Goal: Check status: Check status

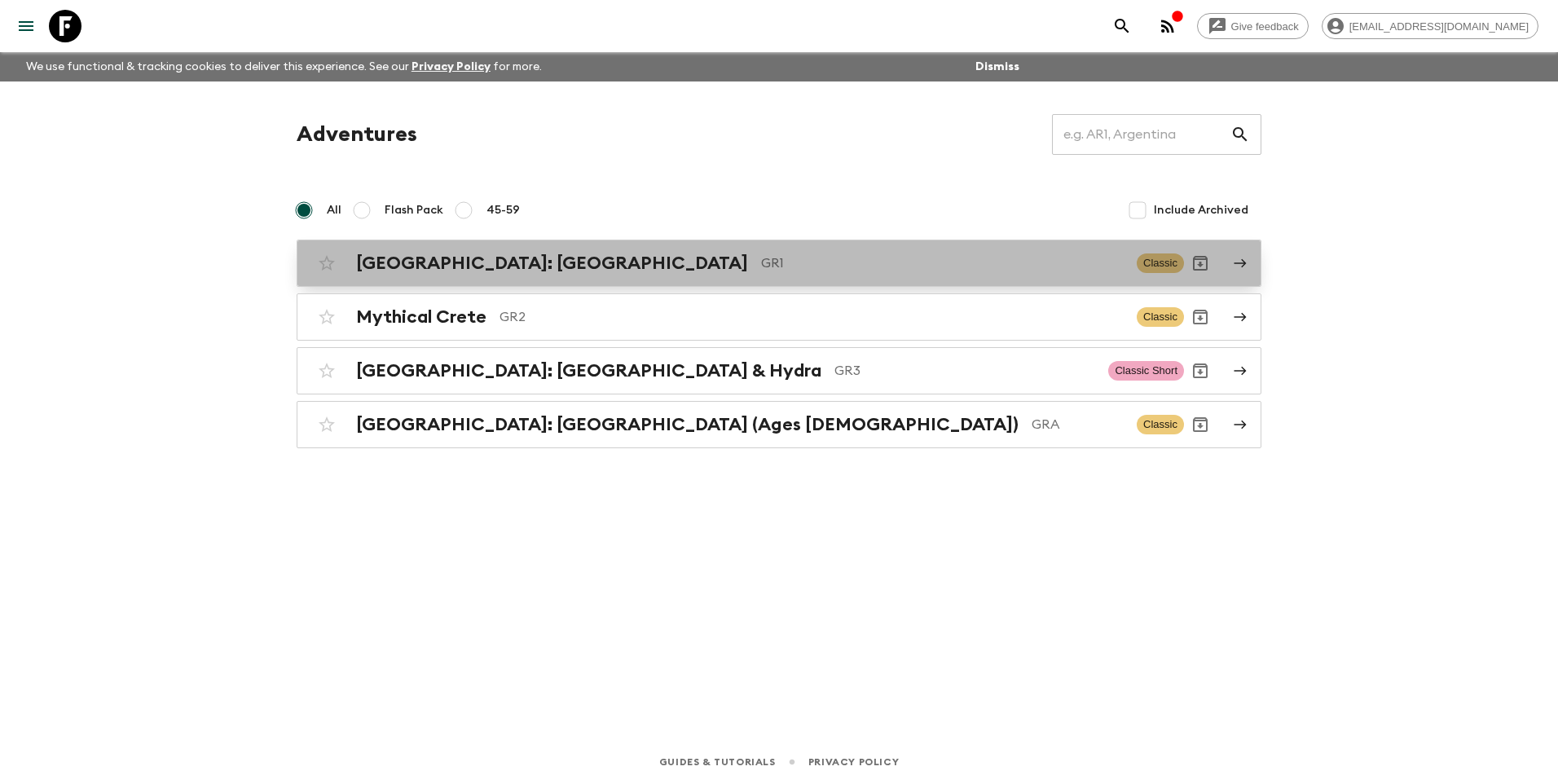
click at [558, 256] on h2 "[GEOGRAPHIC_DATA]: [GEOGRAPHIC_DATA]" at bounding box center [552, 262] width 392 height 21
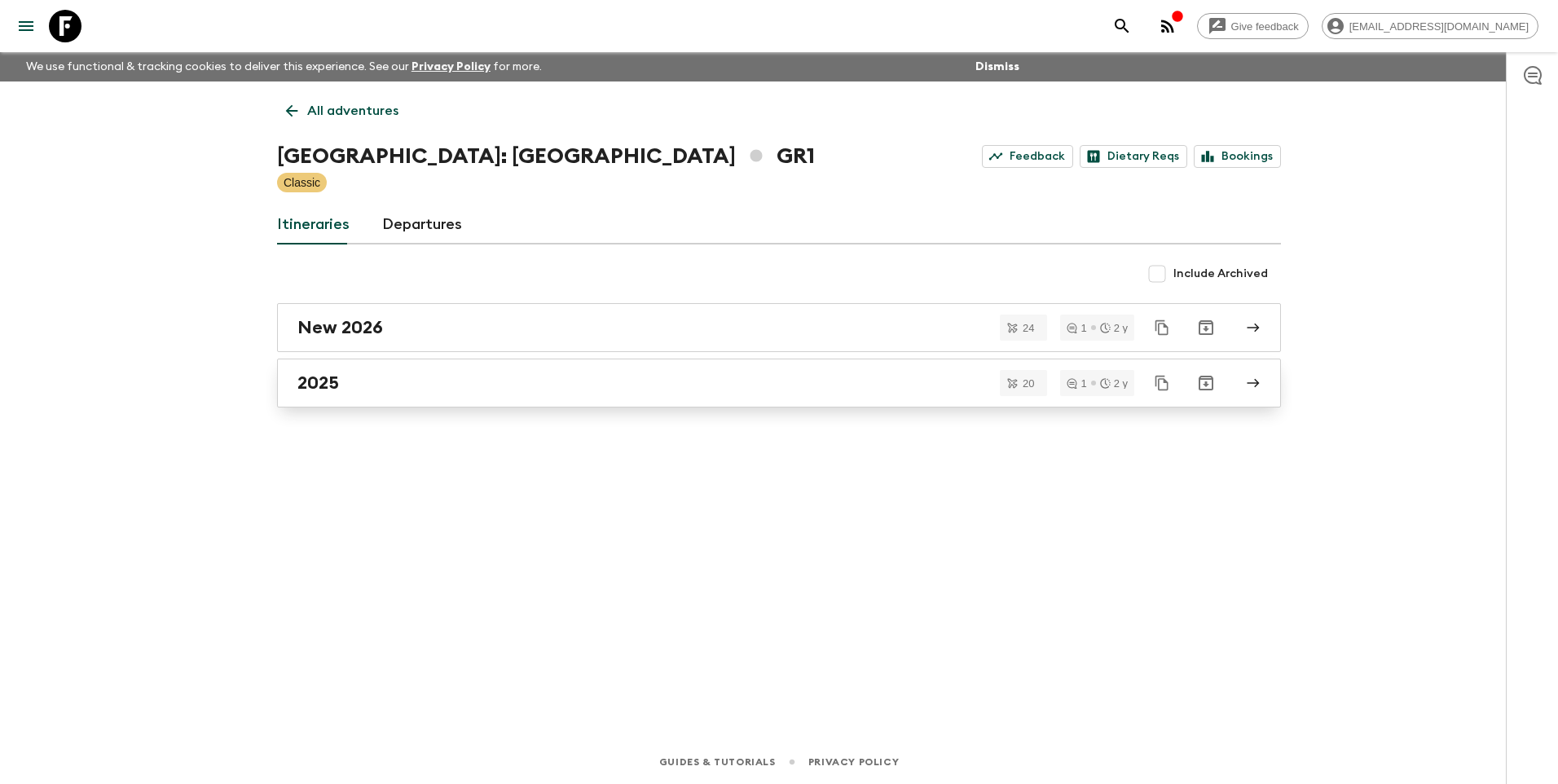
click at [301, 378] on h2 "2025" at bounding box center [318, 383] width 41 height 21
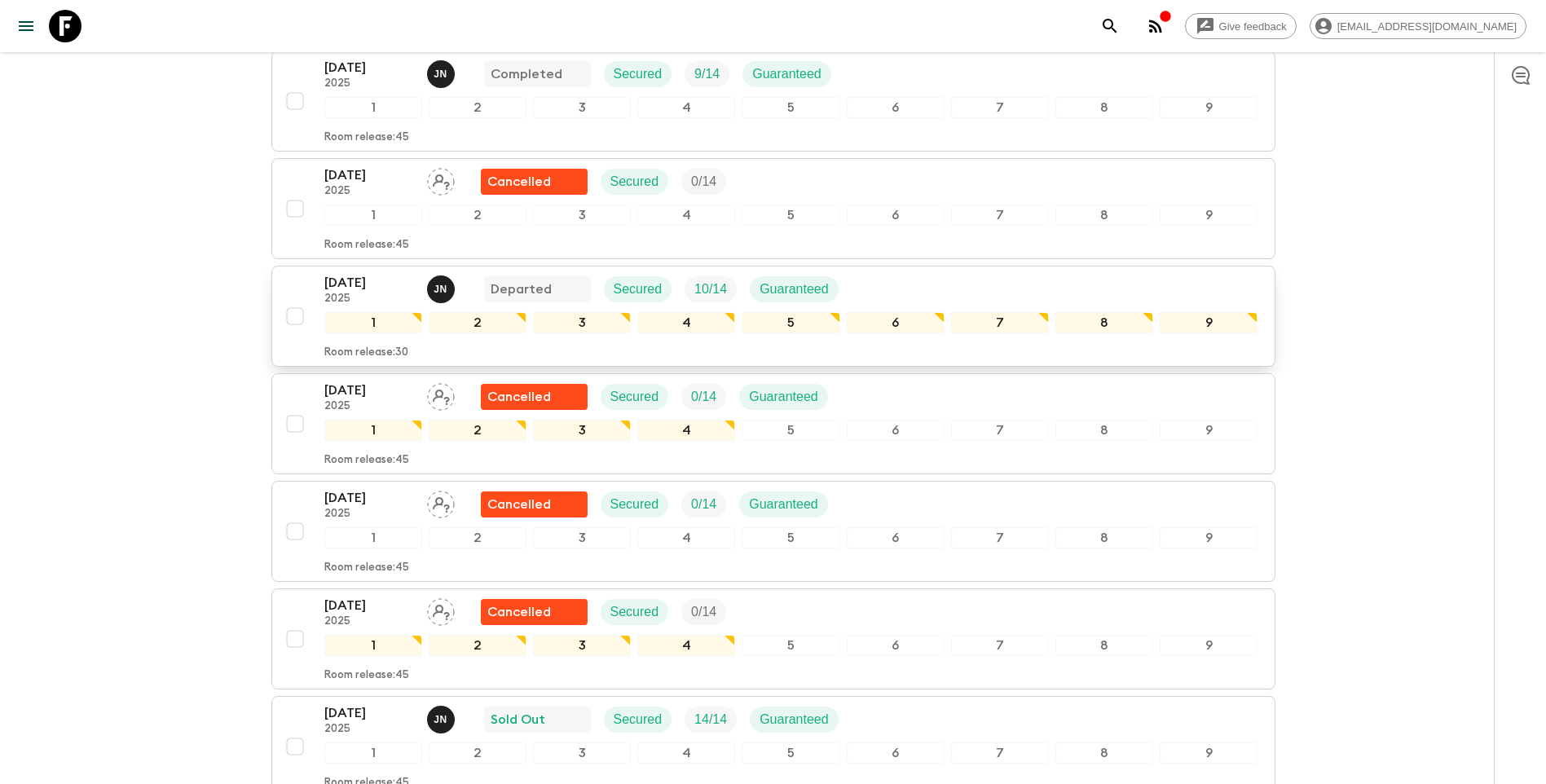
scroll to position [407, 0]
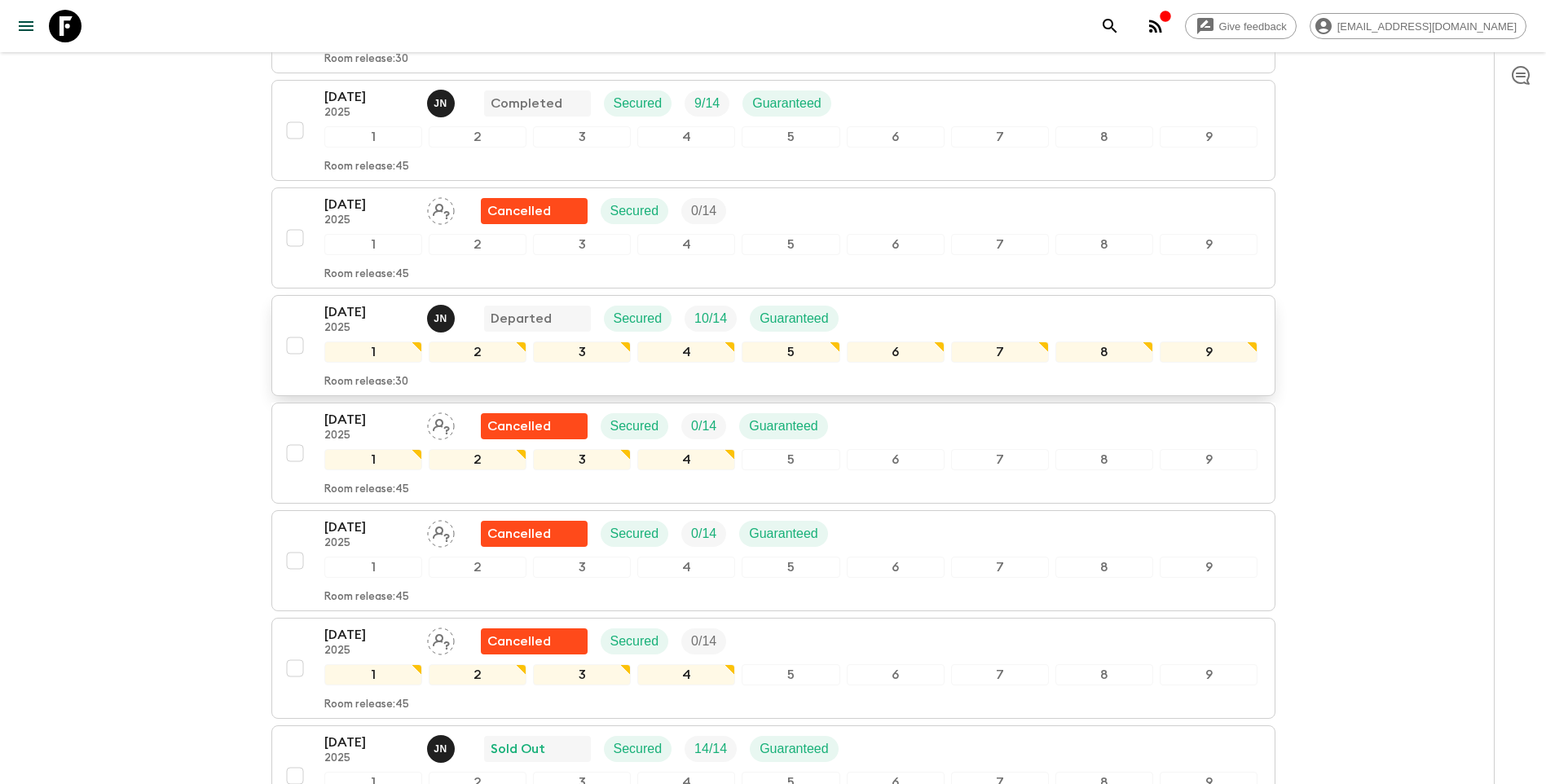
click at [342, 302] on p "[DATE]" at bounding box center [369, 311] width 89 height 20
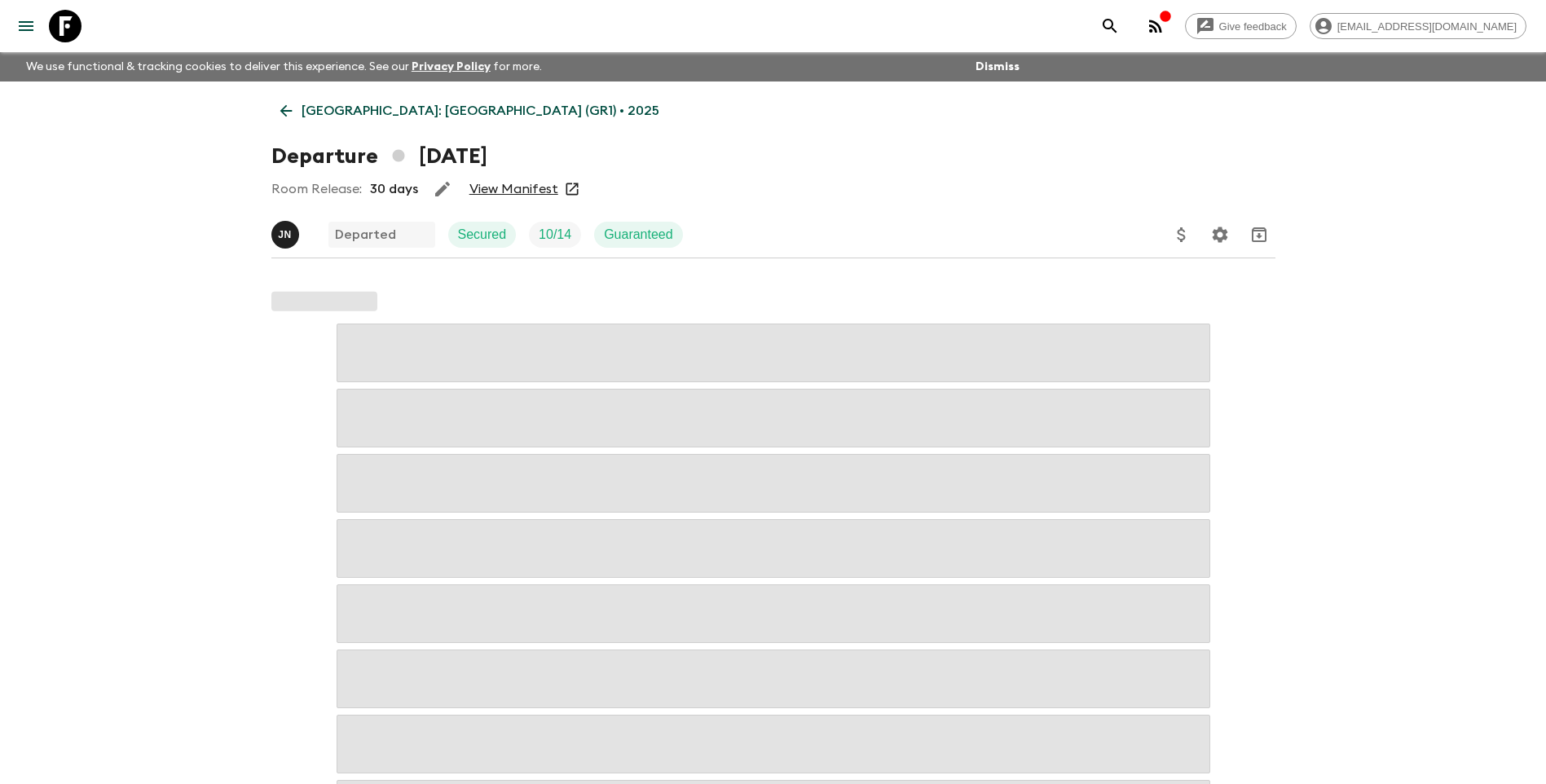
click at [514, 187] on link "View Manifest" at bounding box center [514, 189] width 89 height 16
